Goal: Task Accomplishment & Management: Use online tool/utility

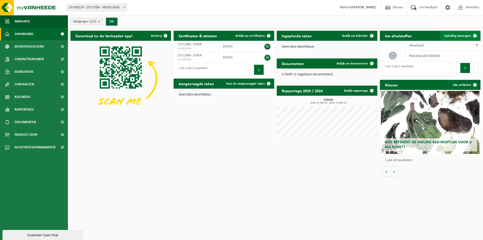
click at [448, 36] on span "Ophaling aanvragen" at bounding box center [457, 35] width 27 height 3
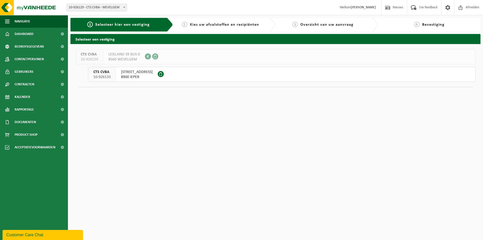
click at [143, 73] on span "ZONNEBEEKSEWEG 375" at bounding box center [137, 71] width 32 height 5
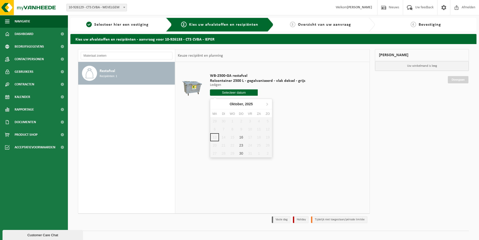
click at [227, 92] on input "text" at bounding box center [234, 92] width 48 height 6
click at [241, 138] on div "16" at bounding box center [241, 137] width 9 height 8
type input "Van [DATE]"
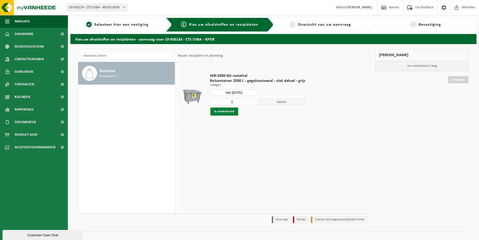
click at [228, 112] on button "In winkelmand" at bounding box center [224, 111] width 28 height 8
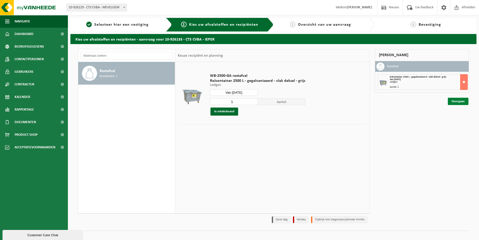
click at [457, 102] on link "Doorgaan" at bounding box center [458, 101] width 21 height 7
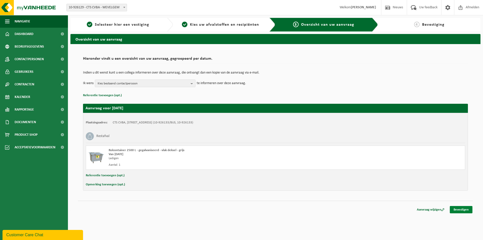
click at [464, 209] on link "Bevestigen" at bounding box center [461, 209] width 23 height 7
